Goal: Download file/media

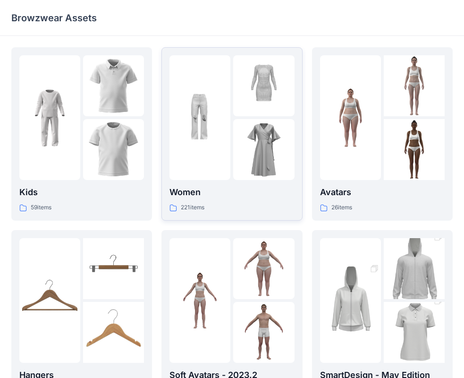
click at [225, 199] on div "Women 221 items" at bounding box center [232, 199] width 125 height 27
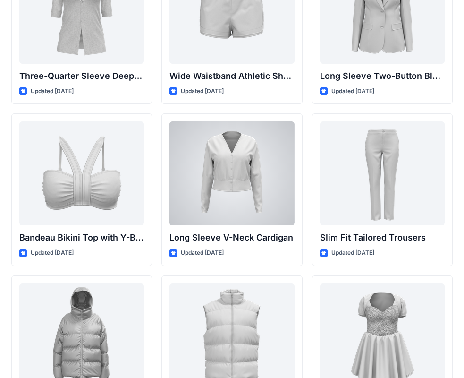
scroll to position [919, 0]
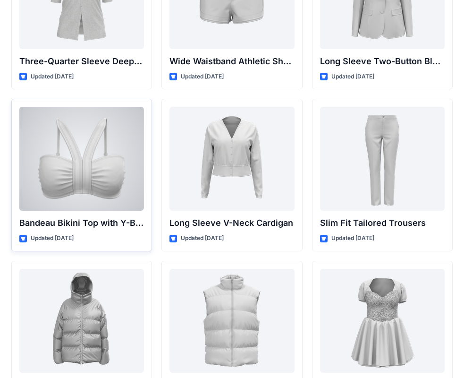
click at [80, 185] on div at bounding box center [81, 159] width 125 height 104
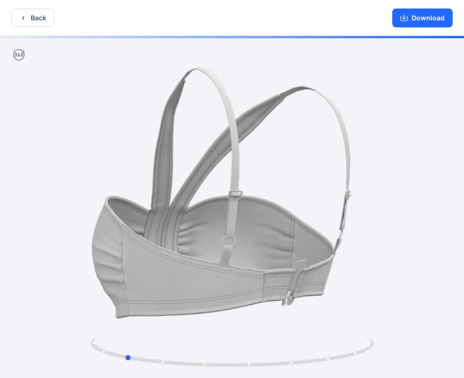
drag, startPoint x: 353, startPoint y: 274, endPoint x: 246, endPoint y: 273, distance: 107.7
click at [246, 273] on div at bounding box center [232, 208] width 464 height 344
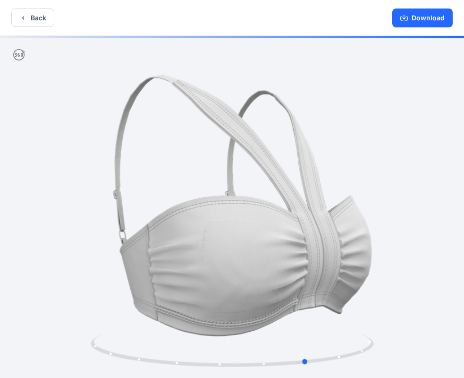
drag, startPoint x: 337, startPoint y: 260, endPoint x: 237, endPoint y: 272, distance: 100.8
click at [237, 272] on div at bounding box center [232, 208] width 464 height 344
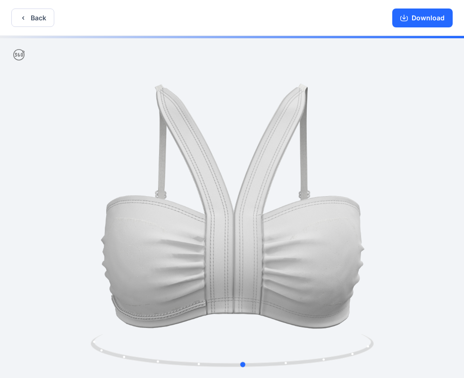
drag, startPoint x: 333, startPoint y: 271, endPoint x: 289, endPoint y: 273, distance: 44.0
click at [289, 273] on div at bounding box center [232, 208] width 464 height 344
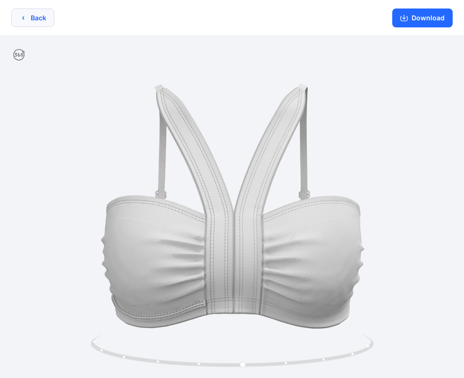
click at [25, 18] on icon "button" at bounding box center [23, 18] width 8 height 8
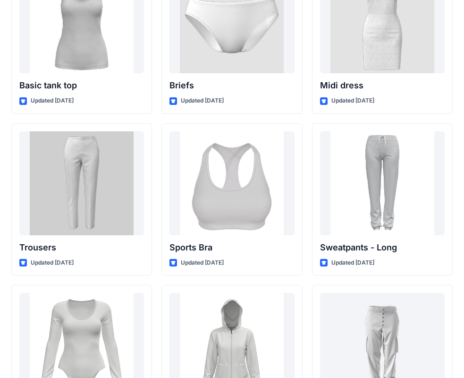
scroll to position [7893, 0]
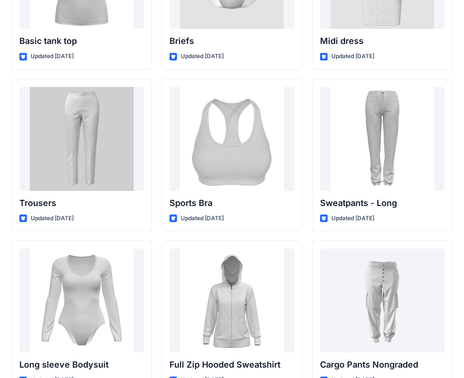
click at [247, 117] on div at bounding box center [232, 139] width 125 height 104
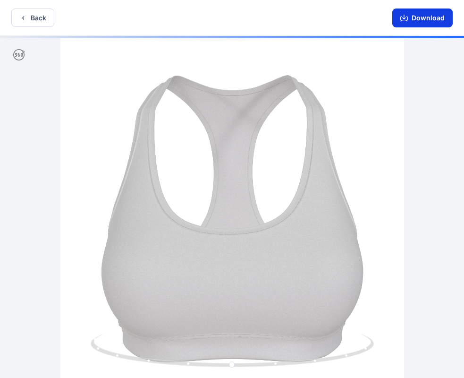
click at [436, 23] on button "Download" at bounding box center [422, 17] width 60 height 19
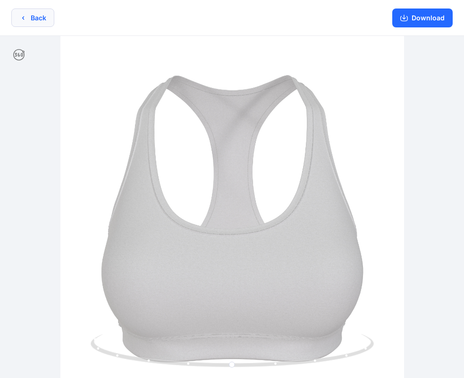
click at [39, 23] on button "Back" at bounding box center [32, 17] width 43 height 18
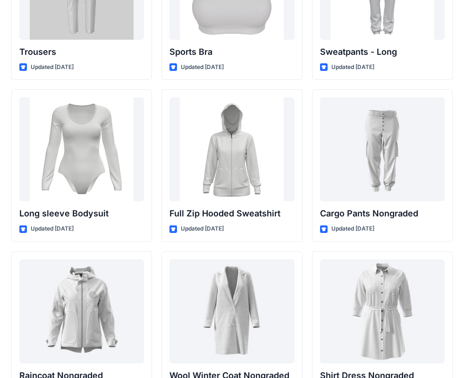
scroll to position [8115, 0]
